Goal: Information Seeking & Learning: Learn about a topic

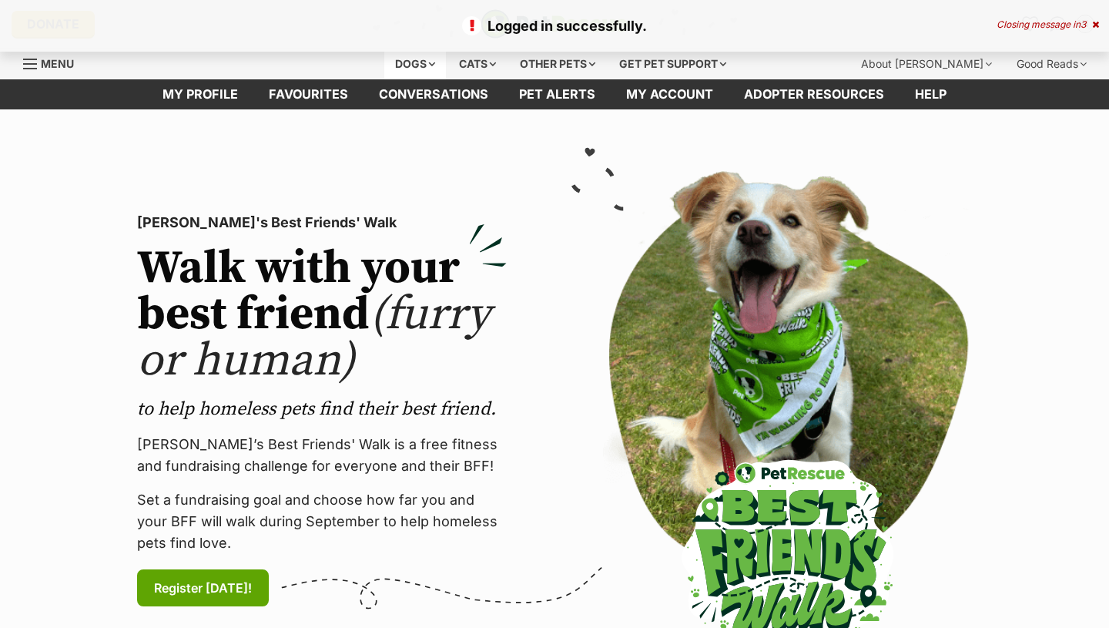
click at [425, 67] on div "Dogs" at bounding box center [415, 64] width 62 height 31
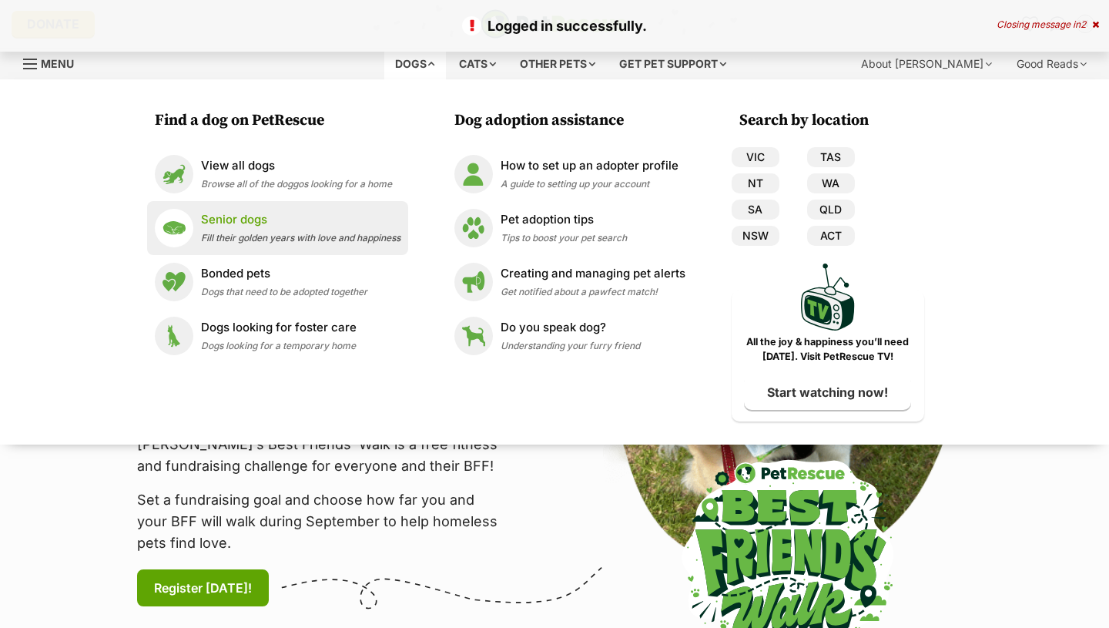
click at [223, 220] on p "Senior dogs" at bounding box center [301, 220] width 200 height 18
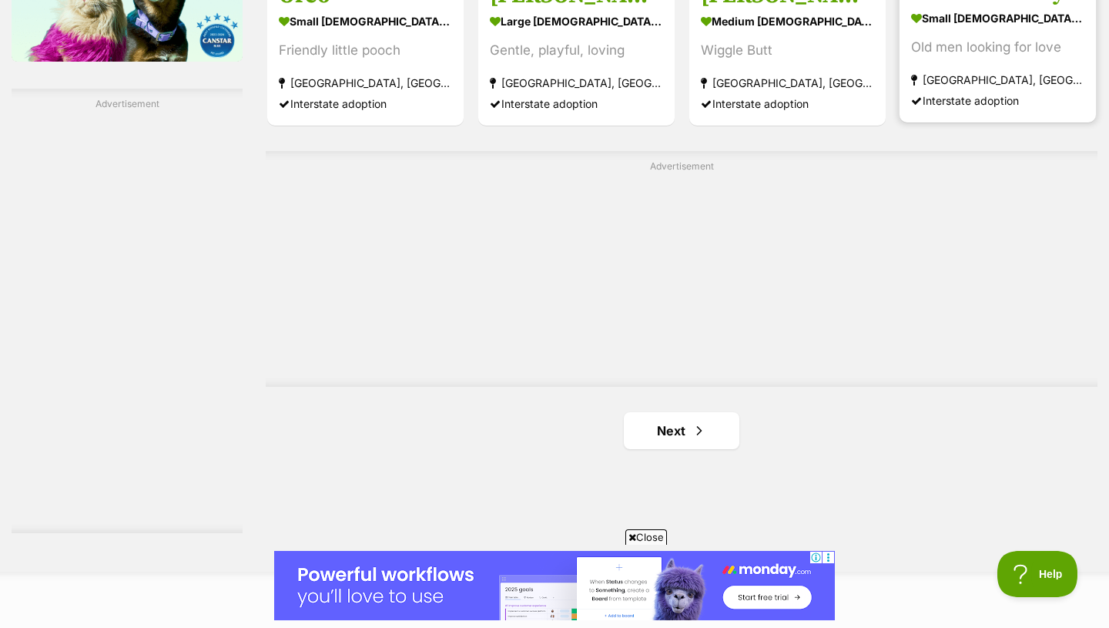
scroll to position [2655, 0]
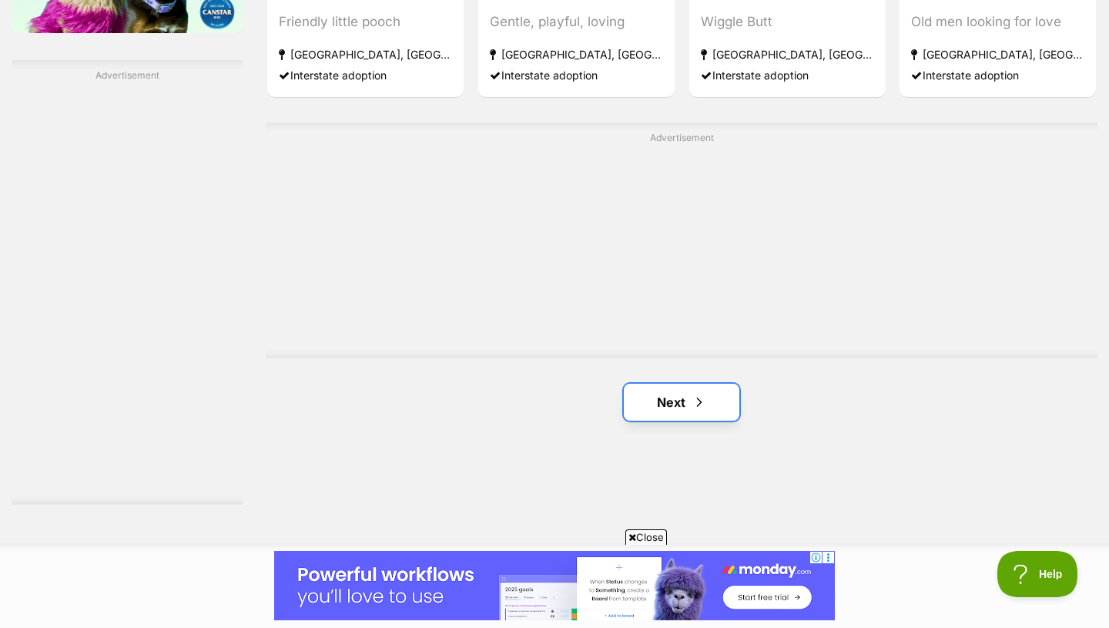
click at [705, 411] on span "Next page" at bounding box center [699, 402] width 15 height 18
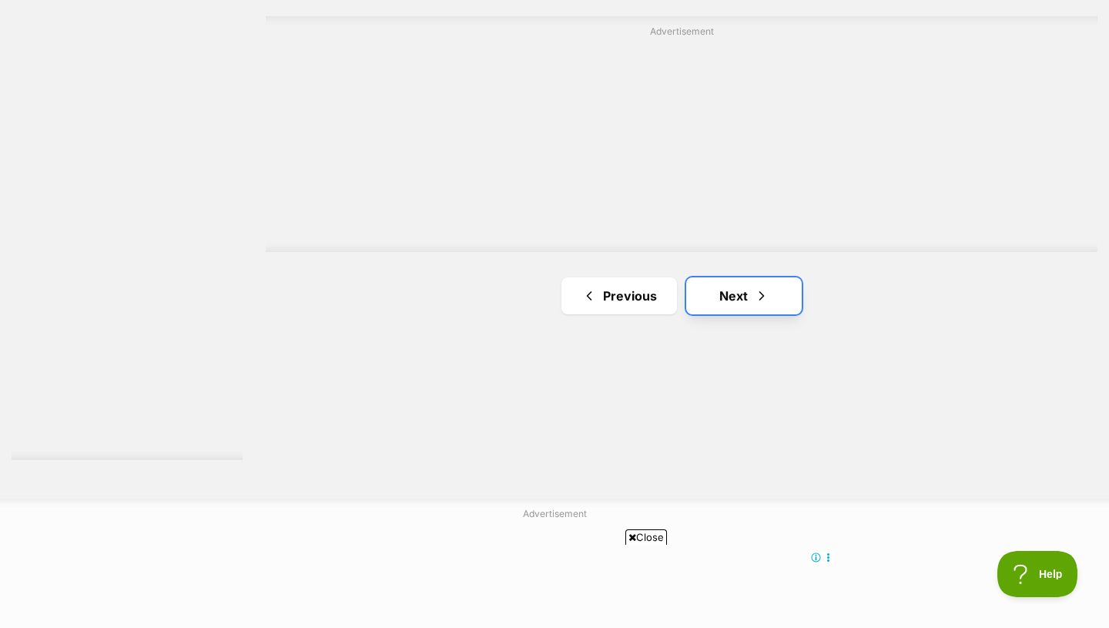
click at [756, 292] on span "Next page" at bounding box center [761, 296] width 15 height 18
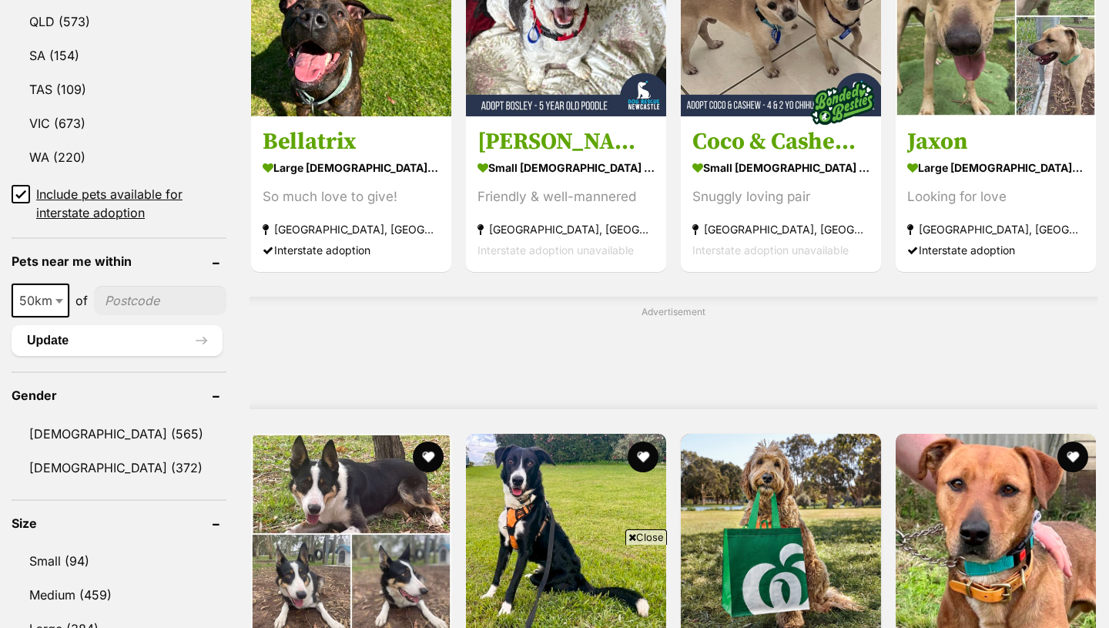
scroll to position [958, 0]
click at [82, 579] on link "Medium (459)" at bounding box center [119, 595] width 215 height 32
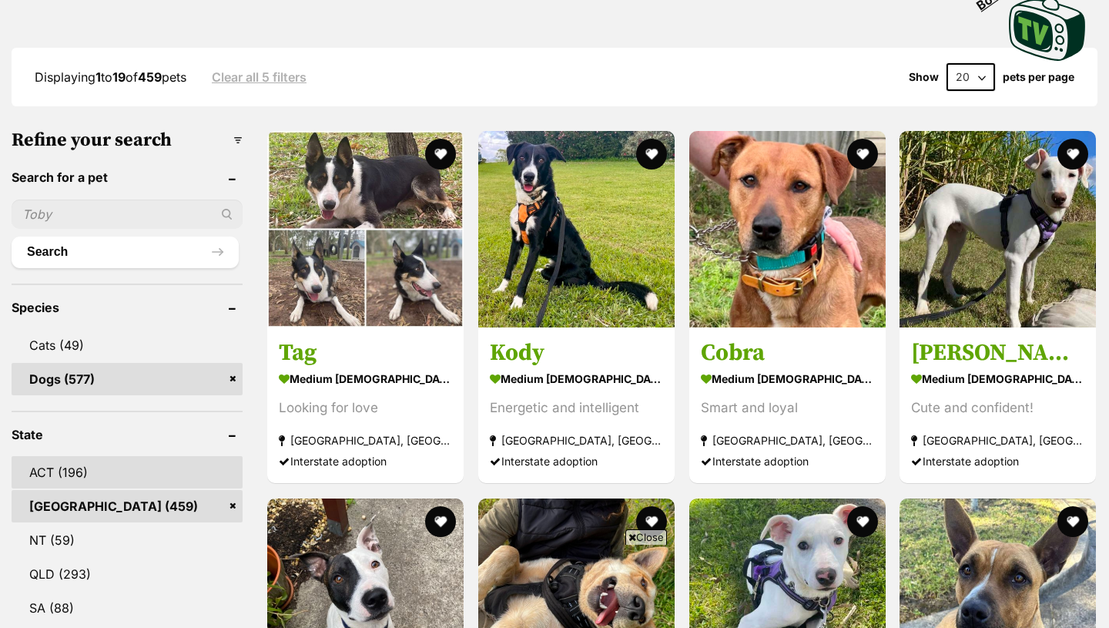
scroll to position [843, 0]
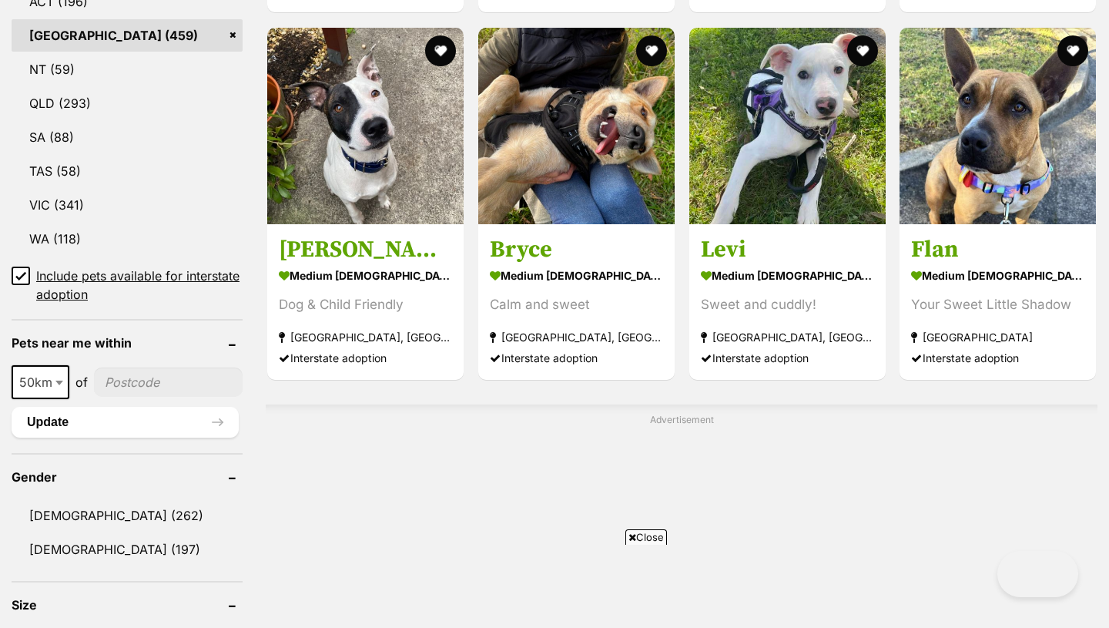
click at [56, 384] on b at bounding box center [59, 383] width 8 height 5
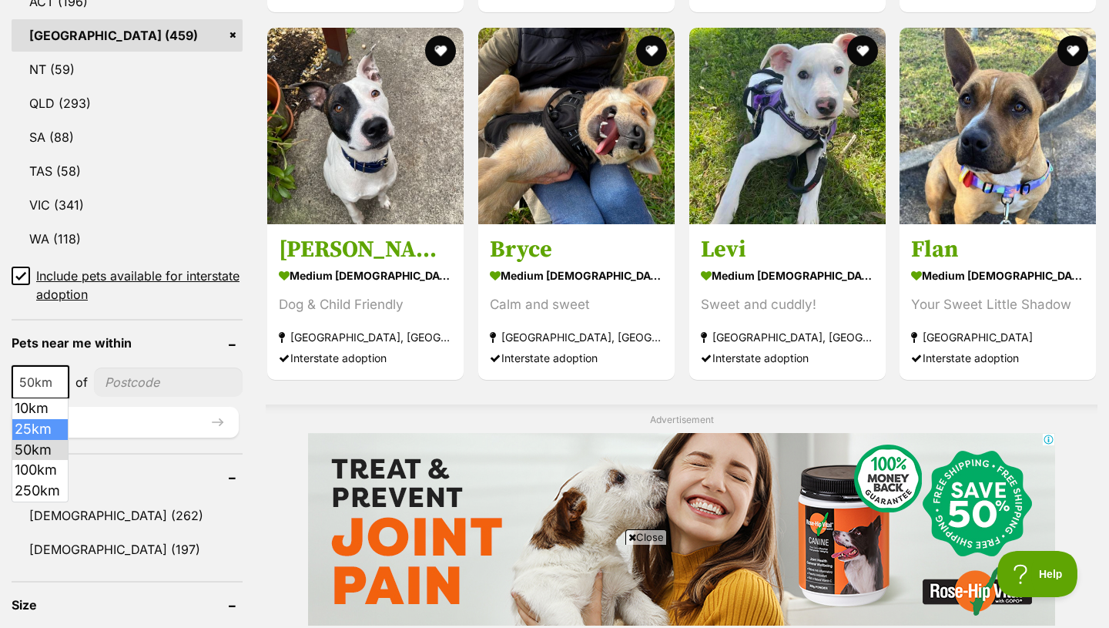
scroll to position [0, 0]
select select "25"
click at [133, 379] on input"] "postcode" at bounding box center [168, 381] width 149 height 29
type input"] "2099"
click at [159, 416] on button "Update" at bounding box center [125, 422] width 227 height 31
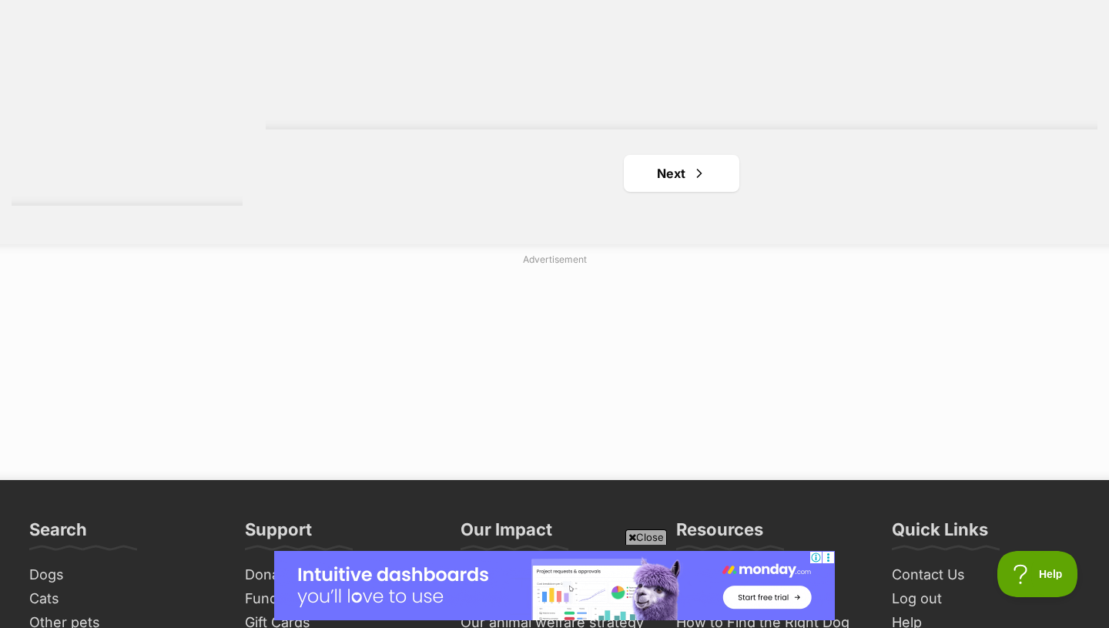
scroll to position [2918, 0]
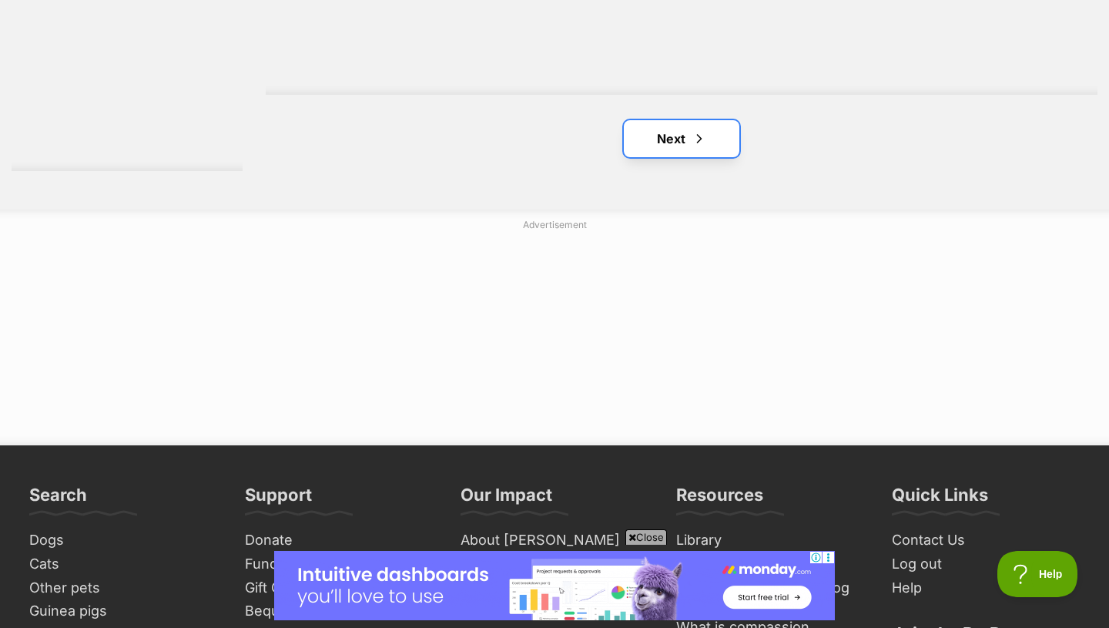
click at [659, 150] on link "Next" at bounding box center [682, 138] width 116 height 37
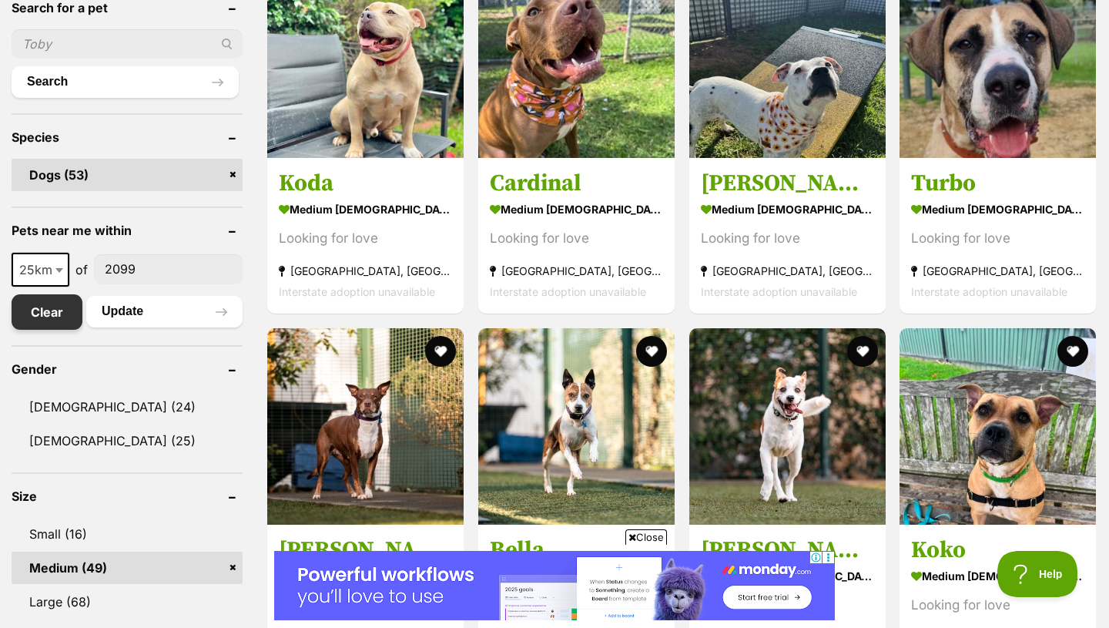
click at [62, 307] on link "Clear" at bounding box center [47, 311] width 71 height 35
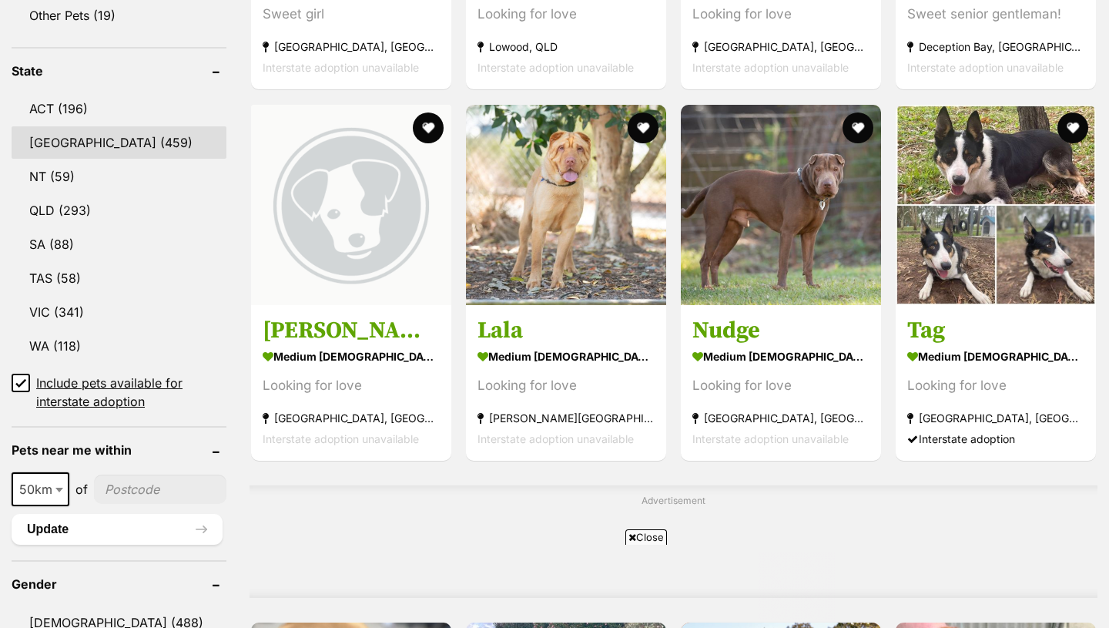
click at [79, 139] on link "[GEOGRAPHIC_DATA] (459)" at bounding box center [119, 142] width 215 height 32
click at [116, 147] on link "[GEOGRAPHIC_DATA] (459)" at bounding box center [119, 142] width 215 height 32
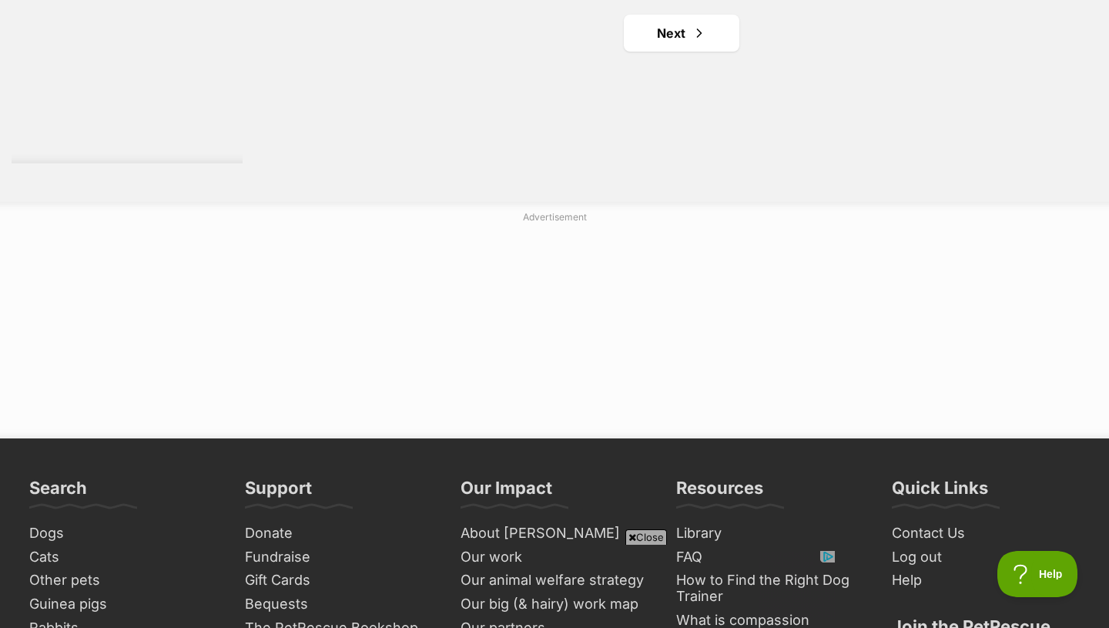
scroll to position [3035, 0]
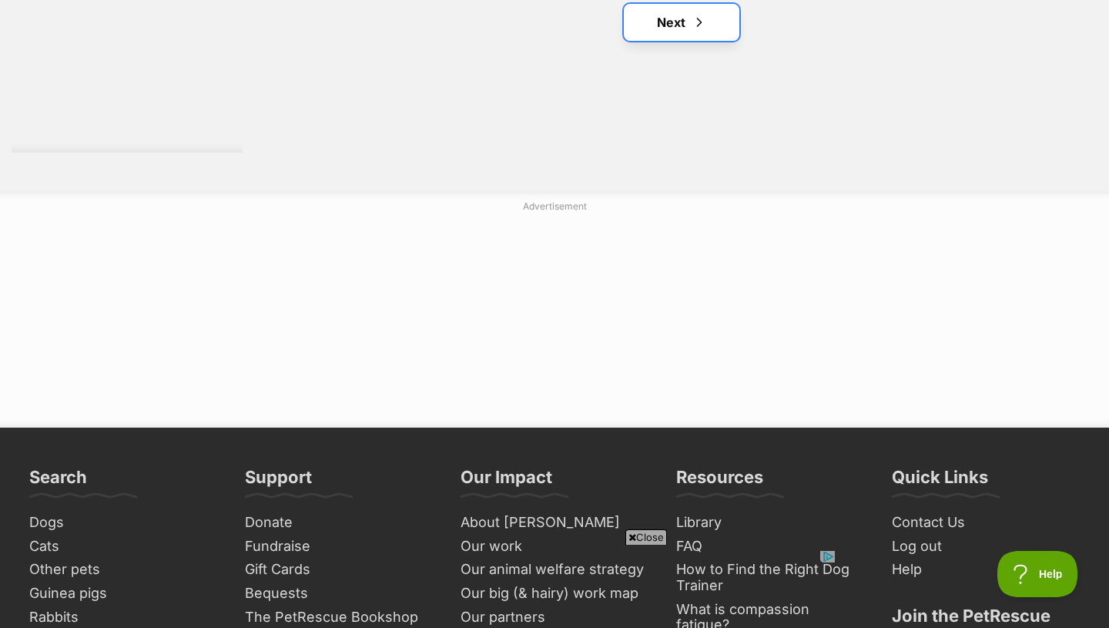
click at [677, 40] on link "Next" at bounding box center [682, 22] width 116 height 37
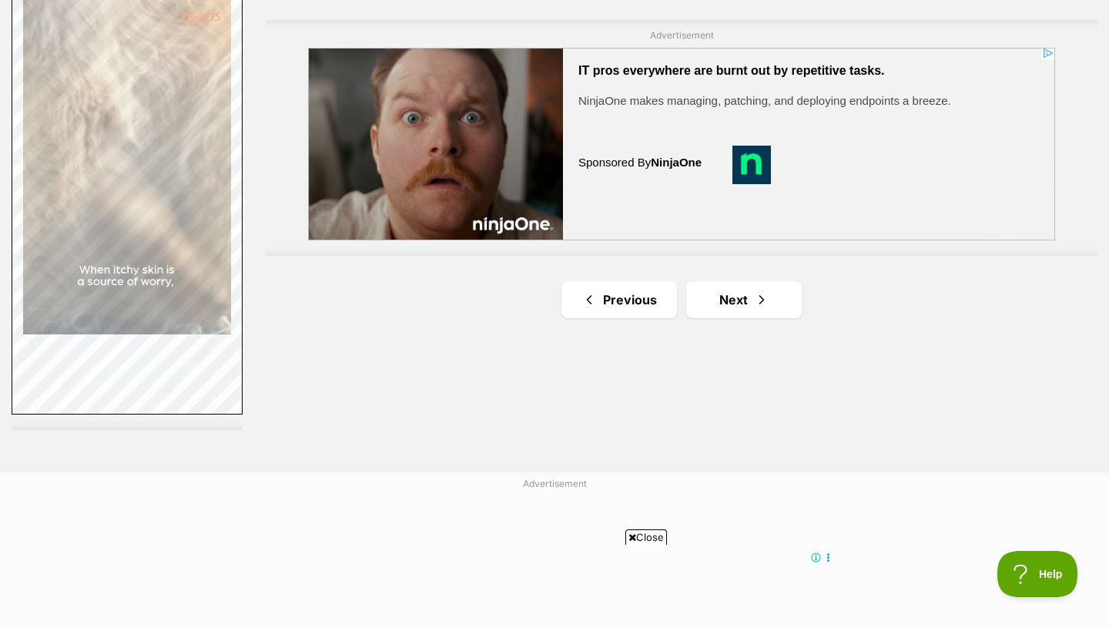
scroll to position [2775, 0]
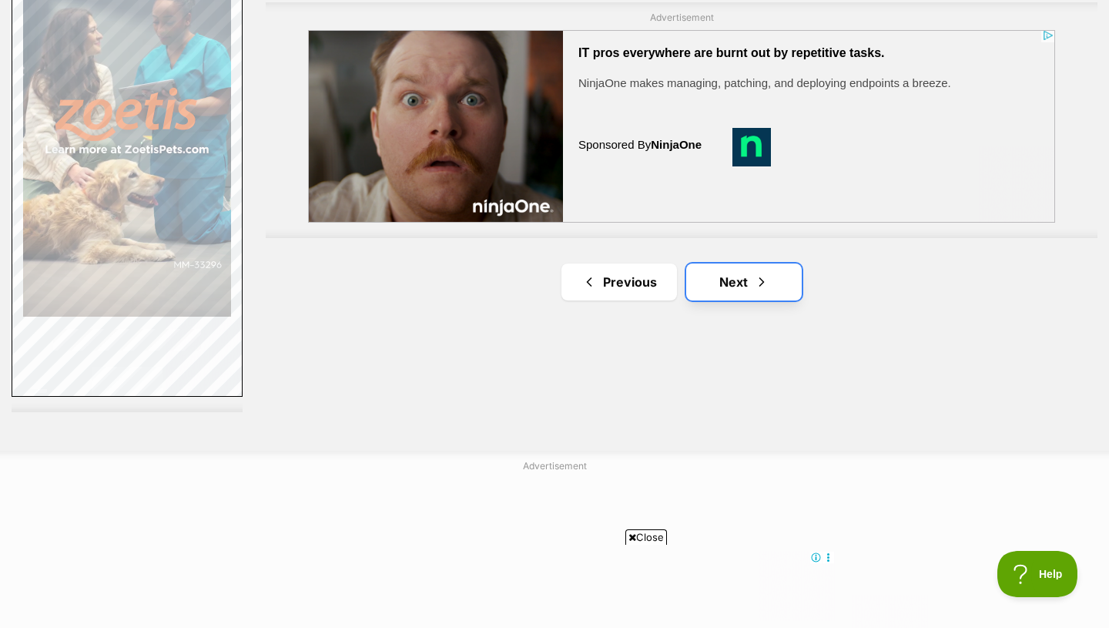
click at [756, 281] on span "Next page" at bounding box center [761, 282] width 15 height 18
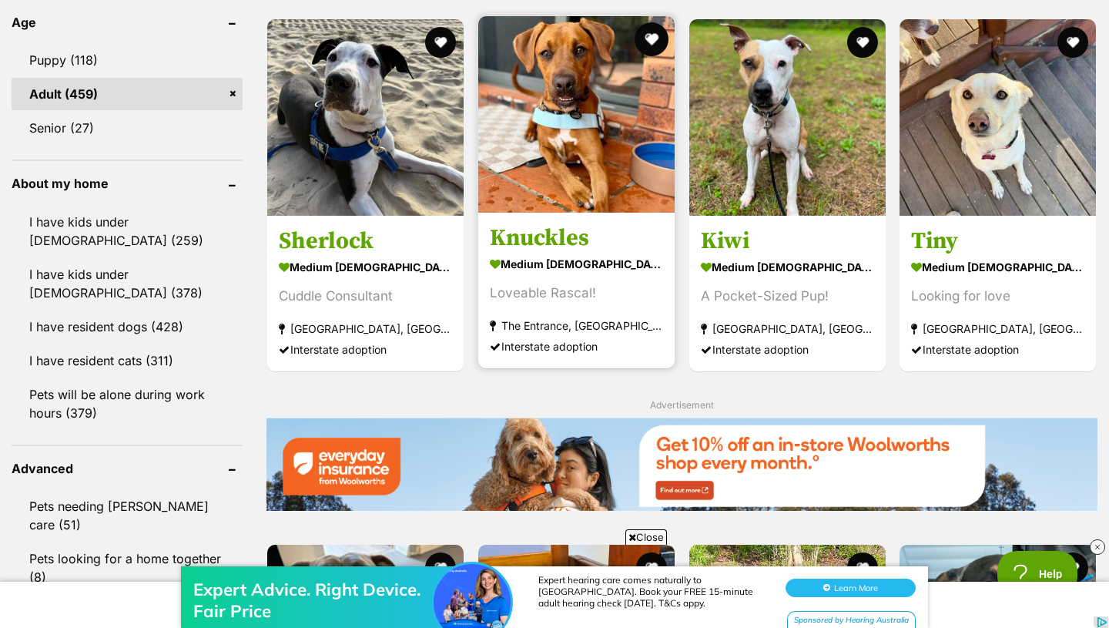
click at [659, 35] on button "favourite" at bounding box center [652, 39] width 34 height 34
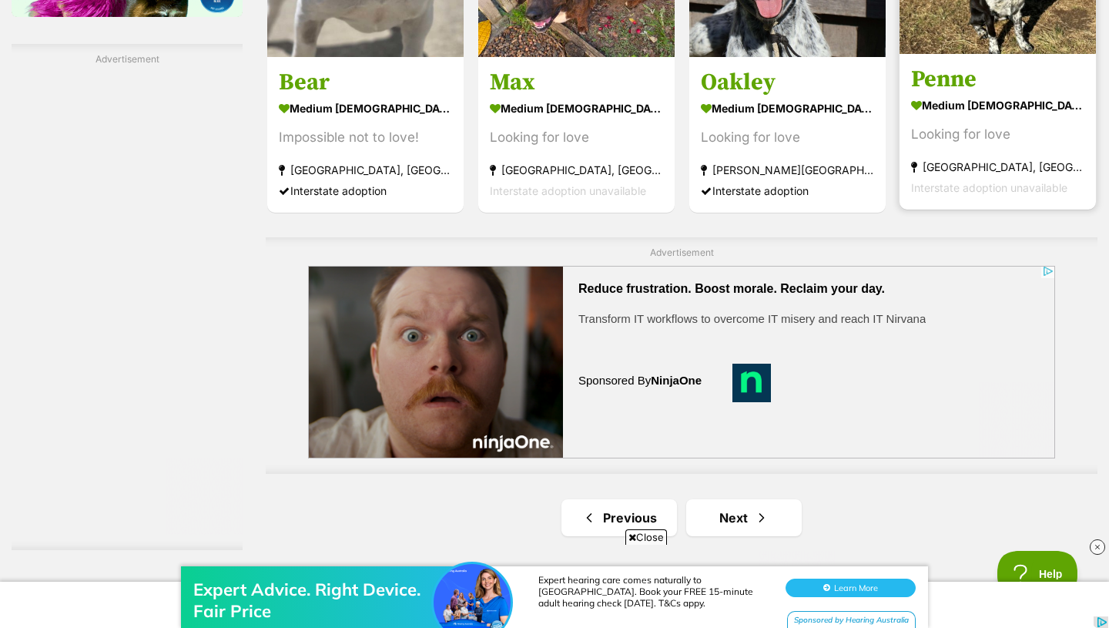
scroll to position [2651, 0]
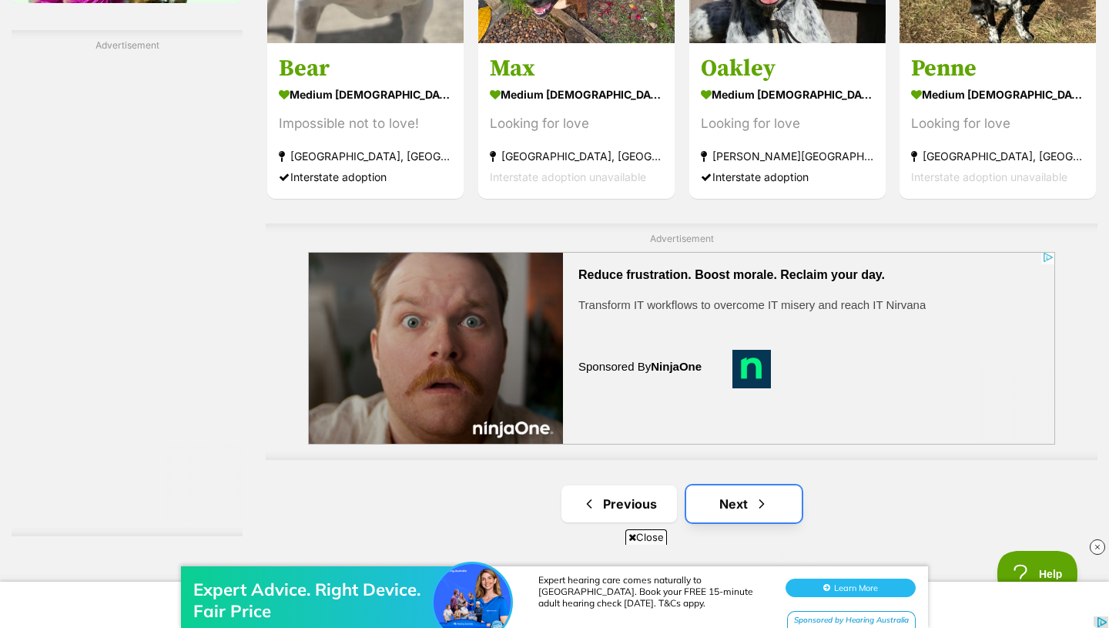
click at [745, 508] on link "Next" at bounding box center [744, 503] width 116 height 37
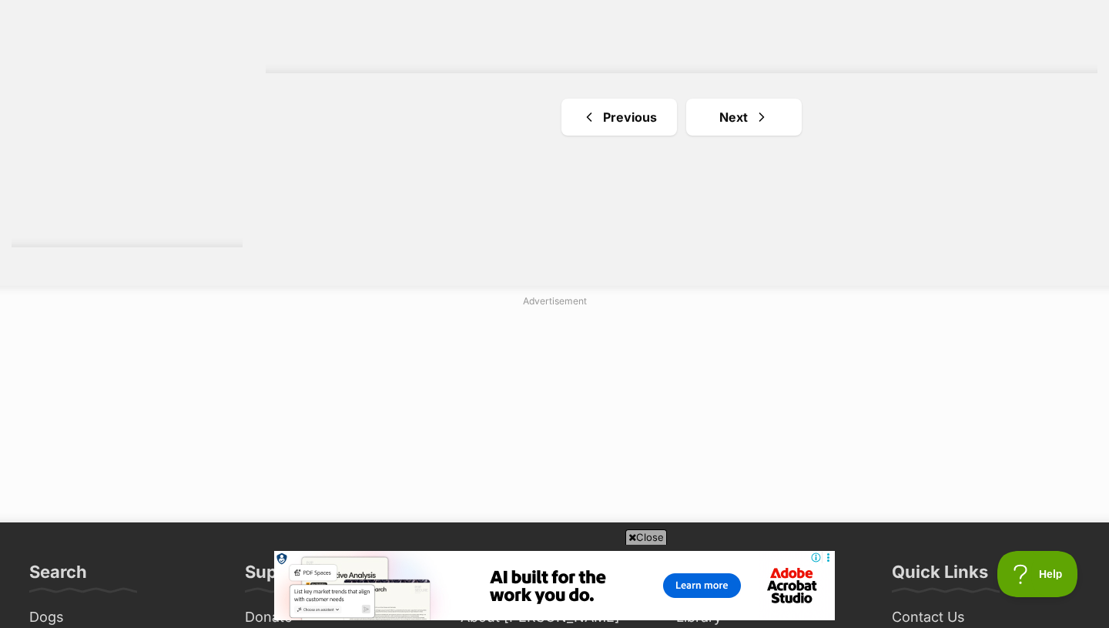
scroll to position [2941, 0]
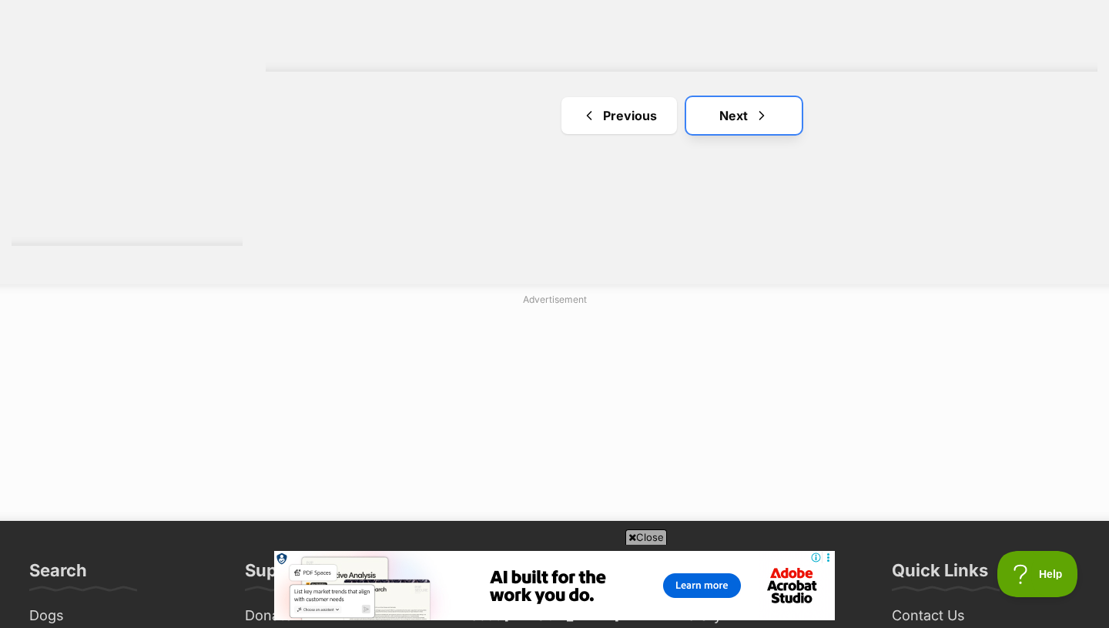
click at [735, 125] on link "Next" at bounding box center [744, 115] width 116 height 37
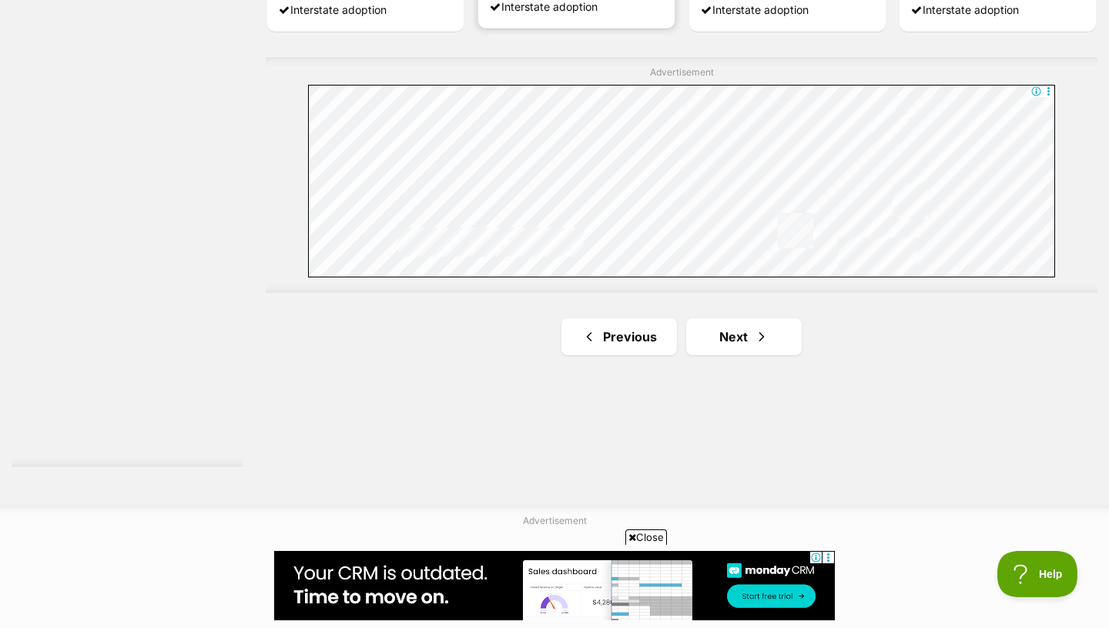
scroll to position [2761, 0]
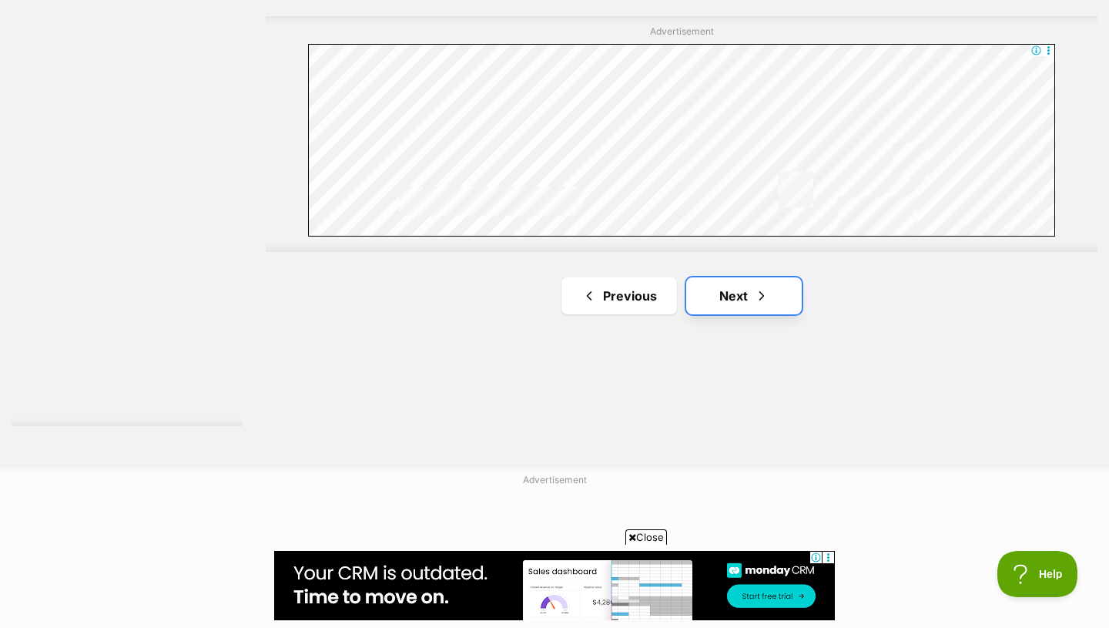
click at [724, 310] on link "Next" at bounding box center [744, 295] width 116 height 37
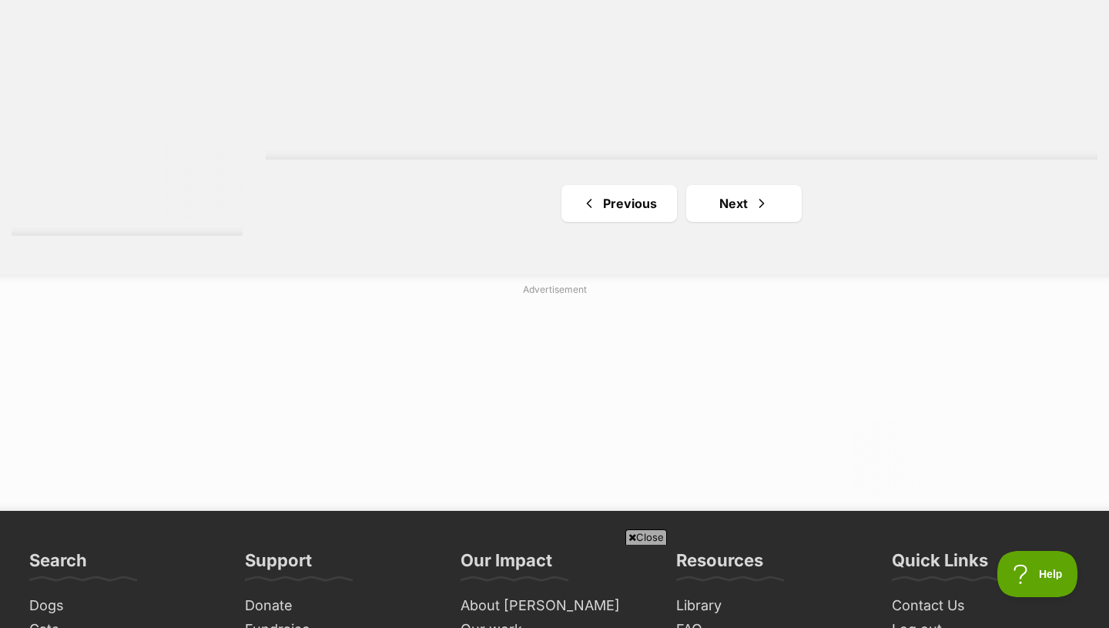
scroll to position [2960, 0]
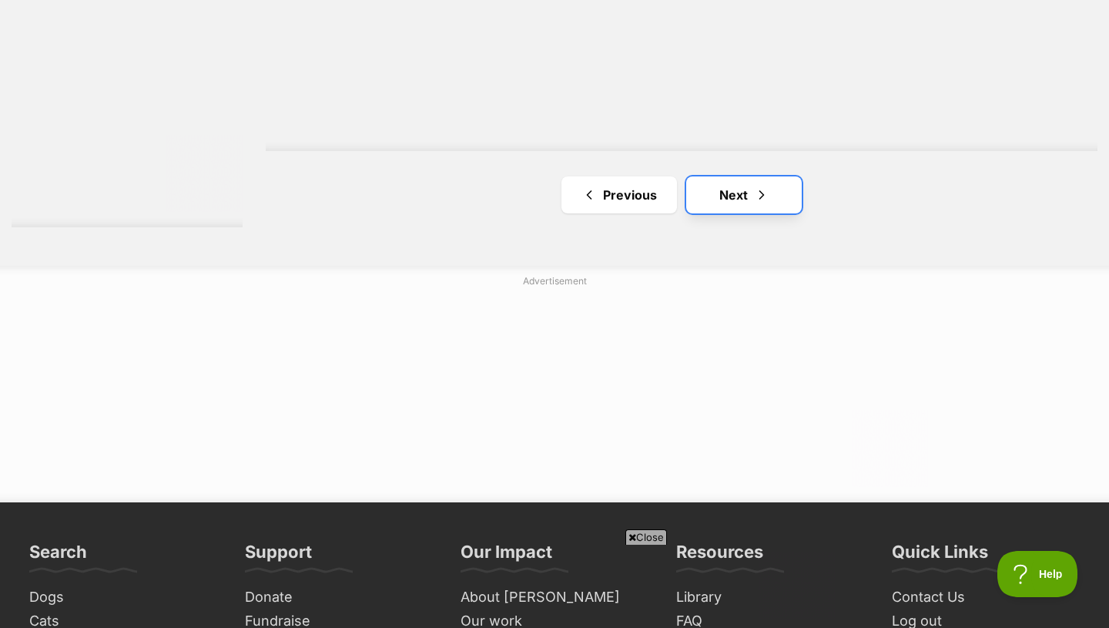
click at [769, 209] on link "Next" at bounding box center [744, 194] width 116 height 37
